Goal: Transaction & Acquisition: Purchase product/service

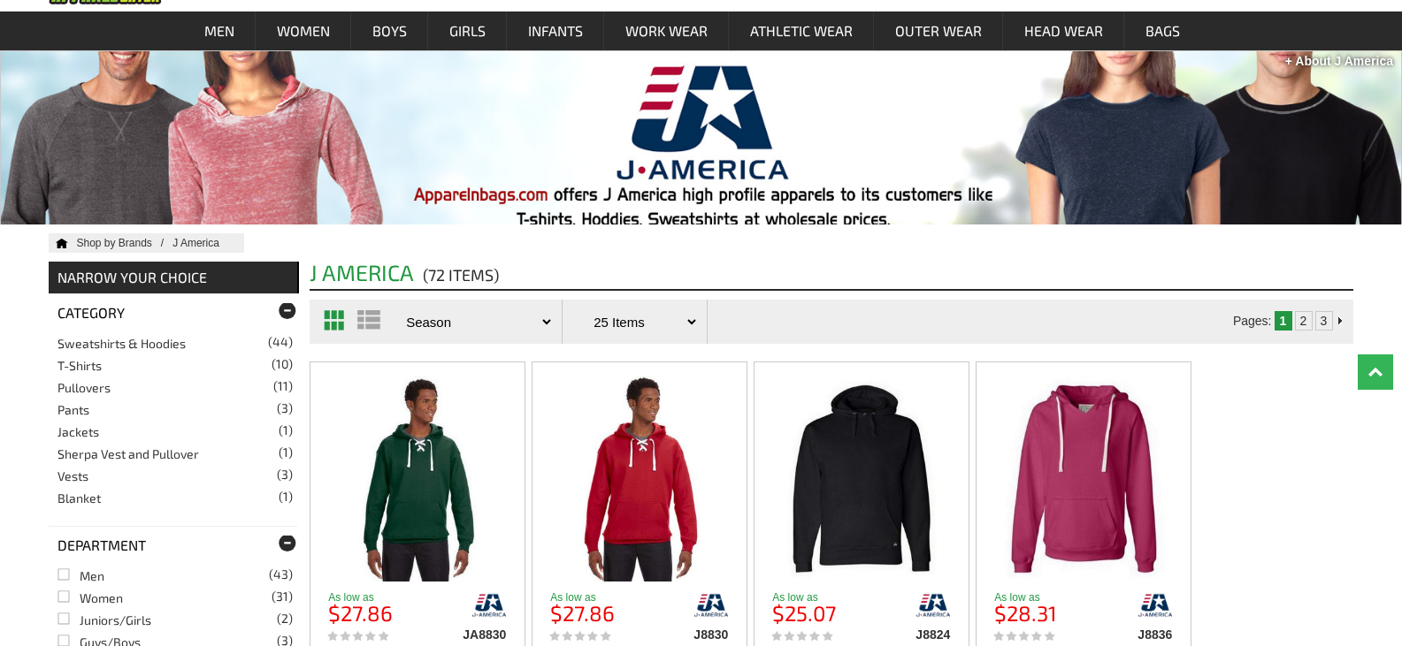
scroll to position [177, 0]
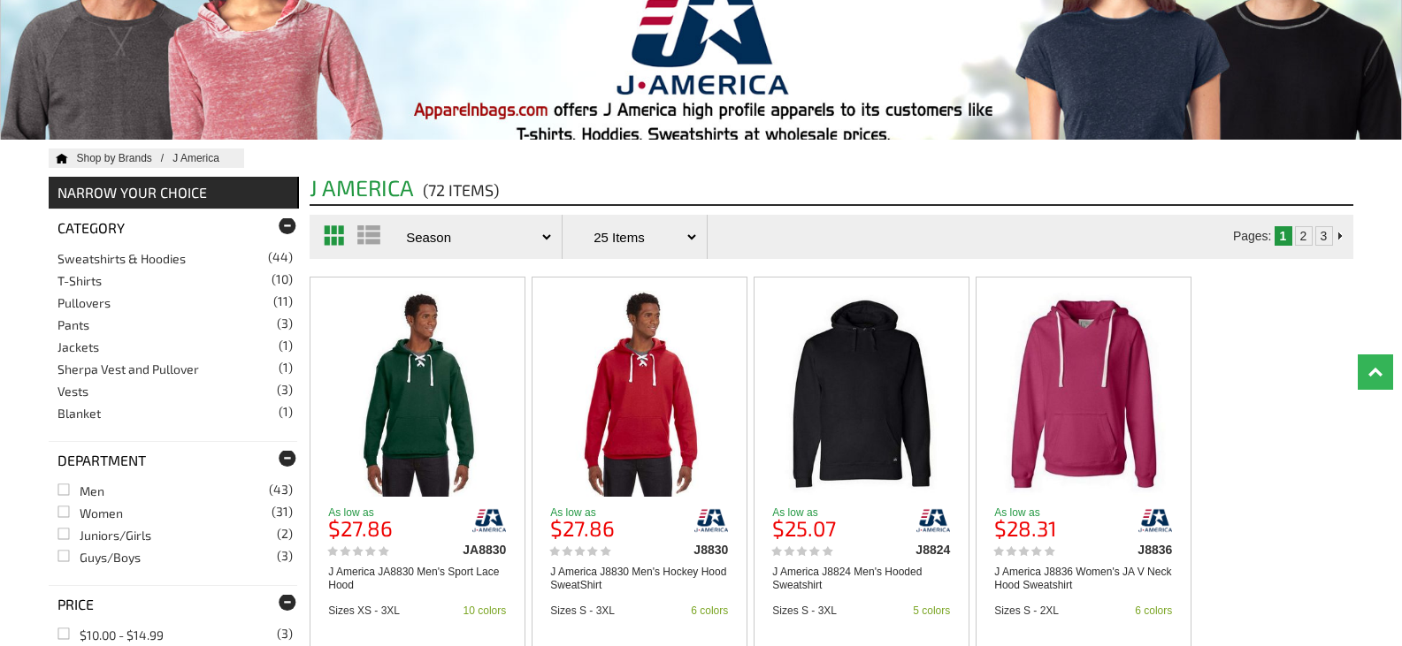
click at [154, 258] on link "Sweatshirts & Hoodies (44)" at bounding box center [121, 258] width 128 height 15
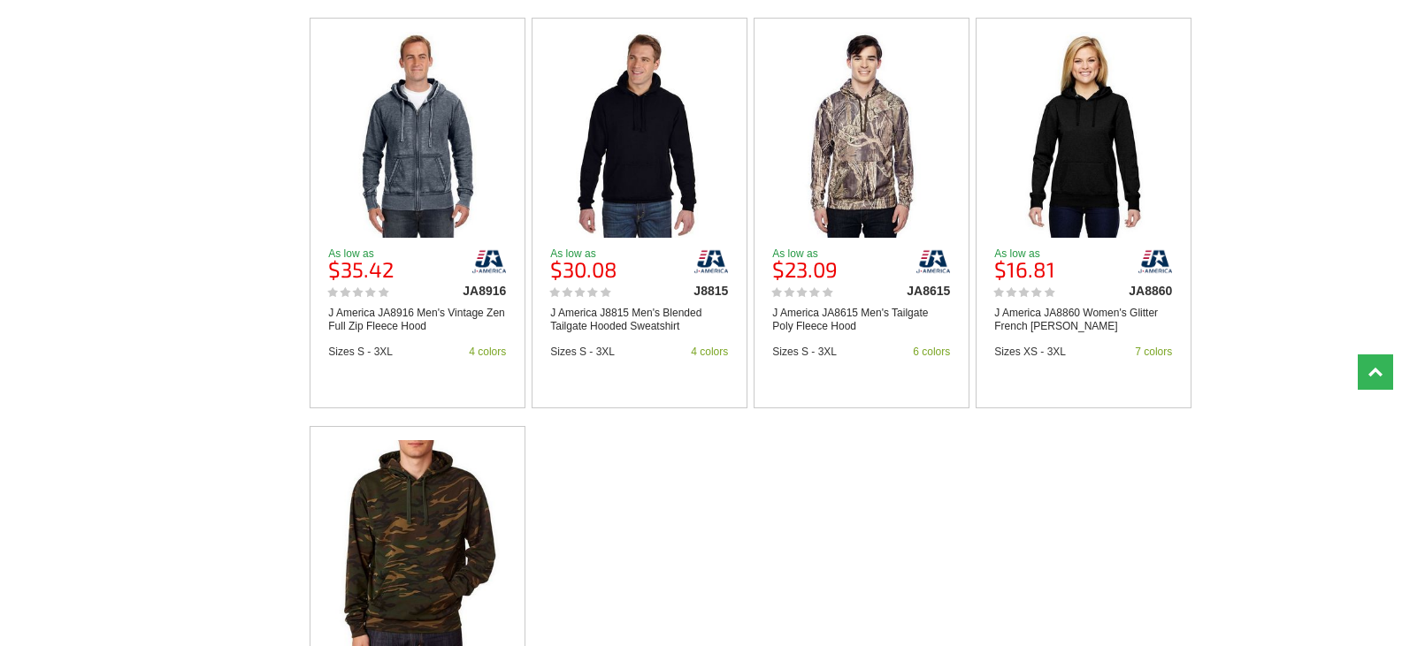
scroll to position [2388, 0]
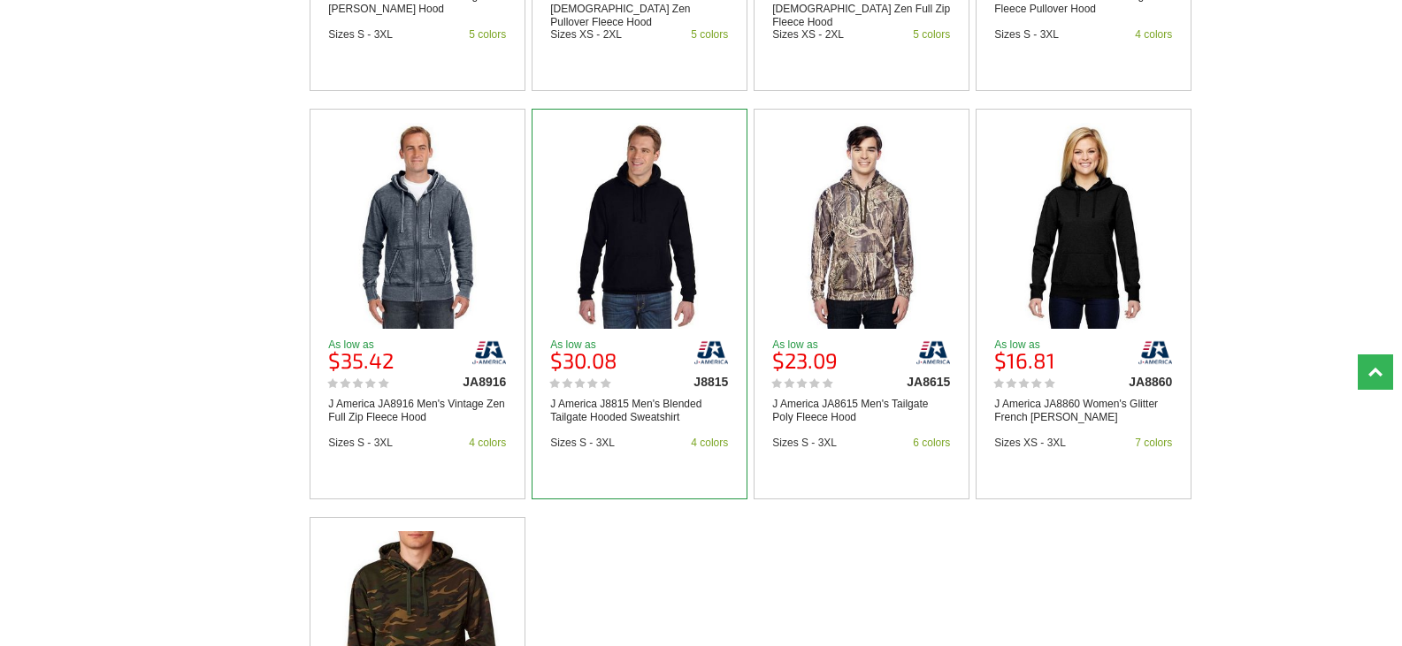
click at [685, 259] on img at bounding box center [639, 226] width 164 height 206
